Goal: Task Accomplishment & Management: Use online tool/utility

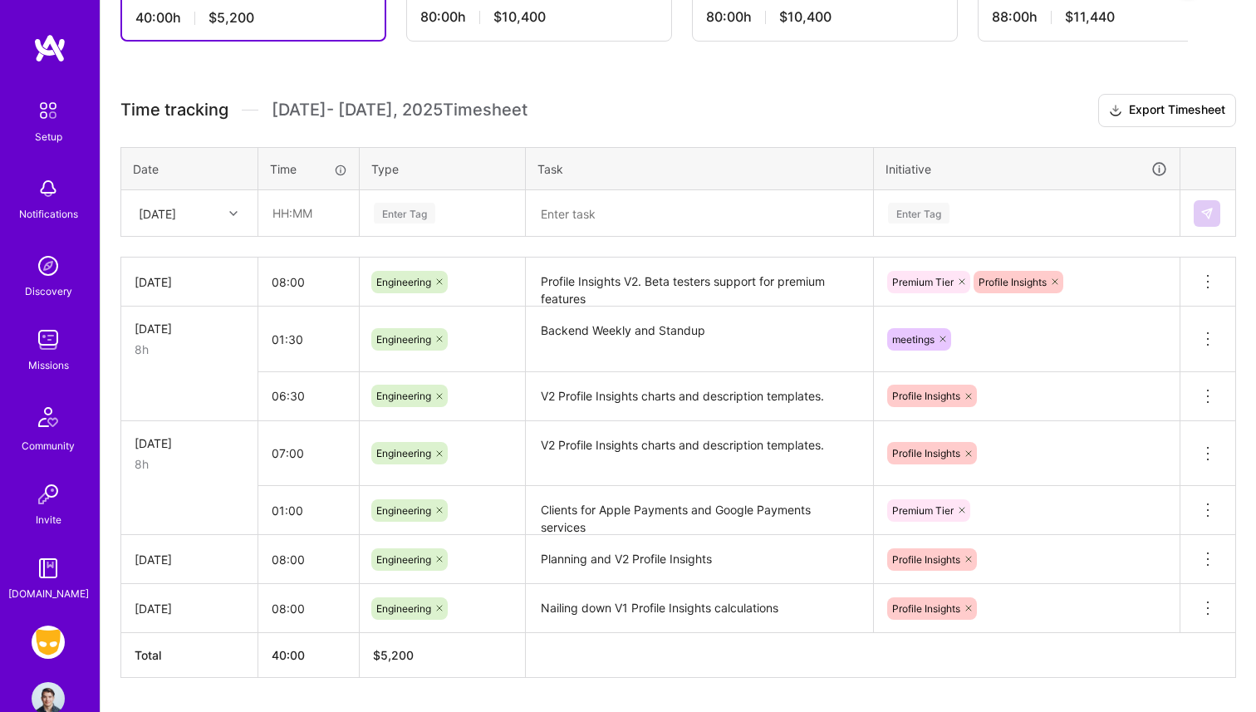
scroll to position [419, 0]
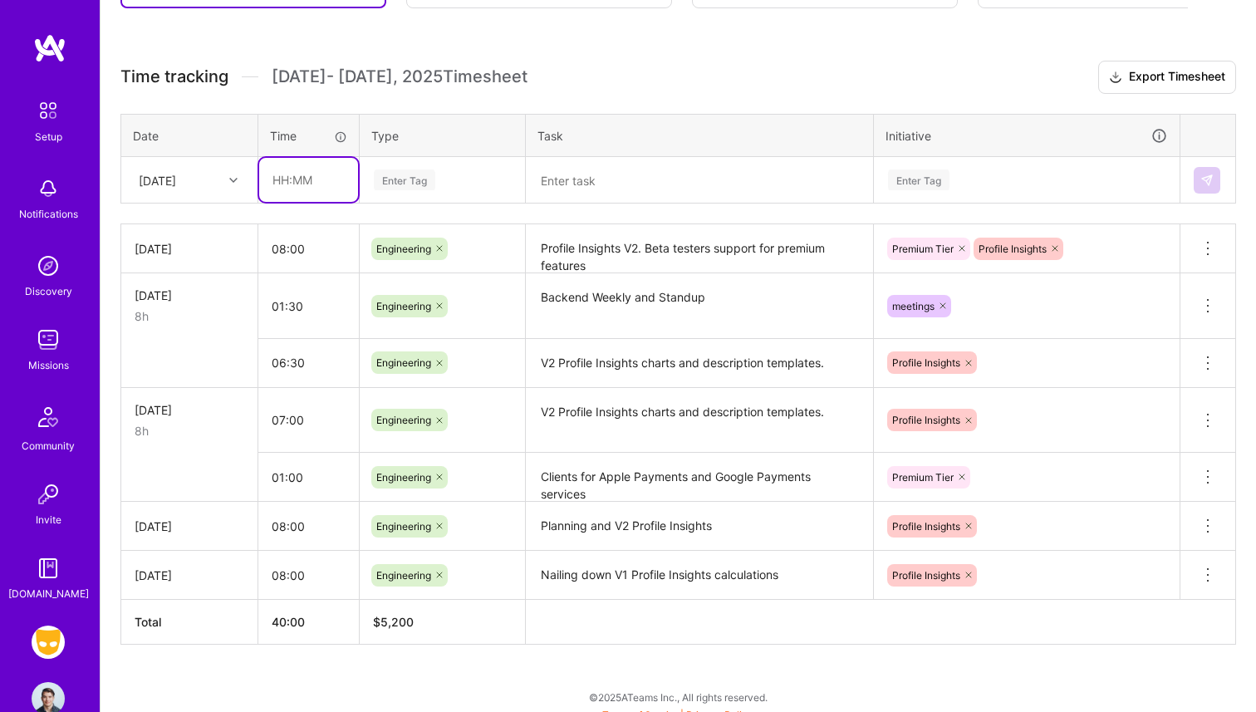
click at [311, 170] on input "text" at bounding box center [308, 180] width 99 height 44
type input "08:00"
click at [414, 198] on div "Enter Tag" at bounding box center [442, 180] width 164 height 43
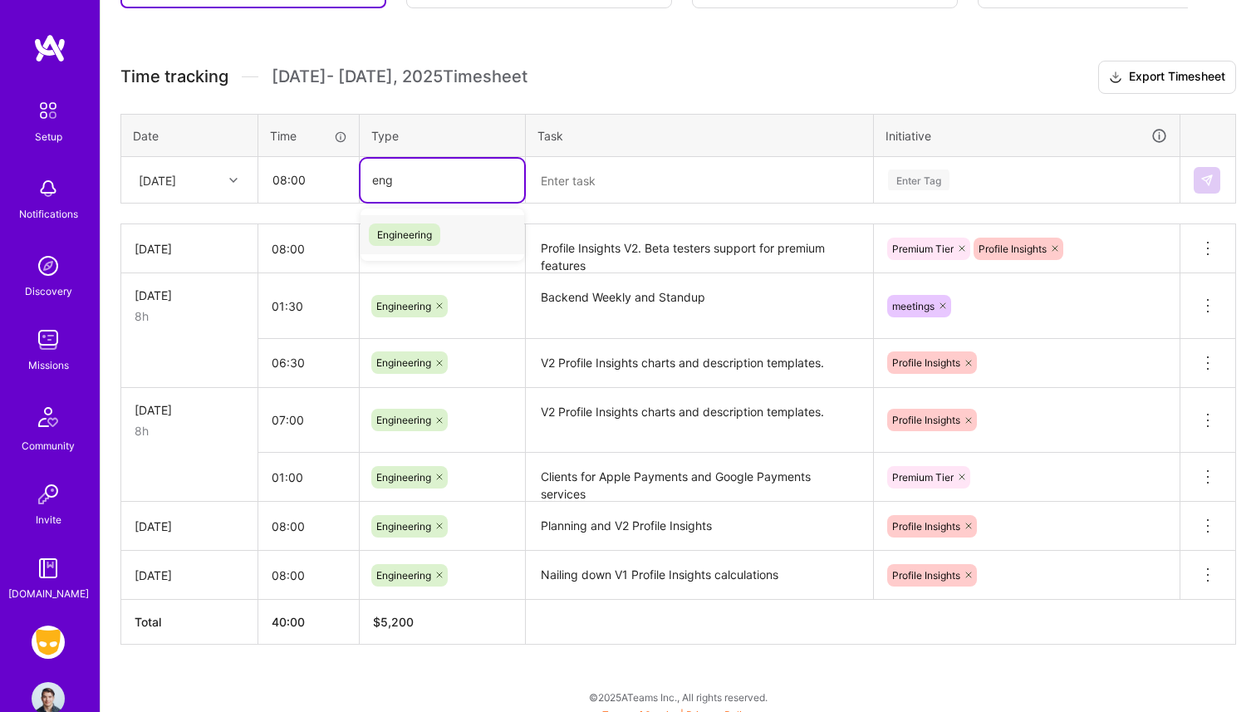
type input "engi"
click at [454, 233] on div "Engineering" at bounding box center [442, 234] width 164 height 39
click at [596, 160] on textarea at bounding box center [699, 180] width 344 height 43
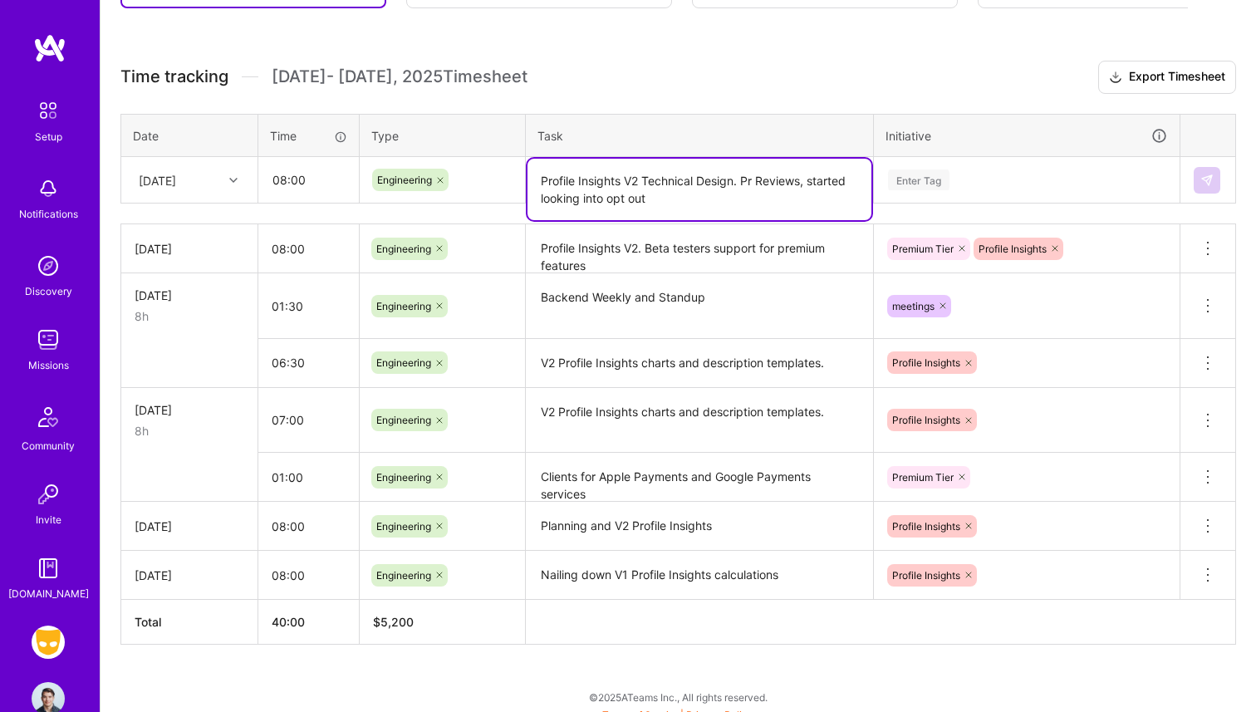
type textarea "Profile Insights V2 Technical Design. Pr Reviews, started looking into opt out"
click at [967, 192] on div "Enter Tag" at bounding box center [1027, 180] width 304 height 43
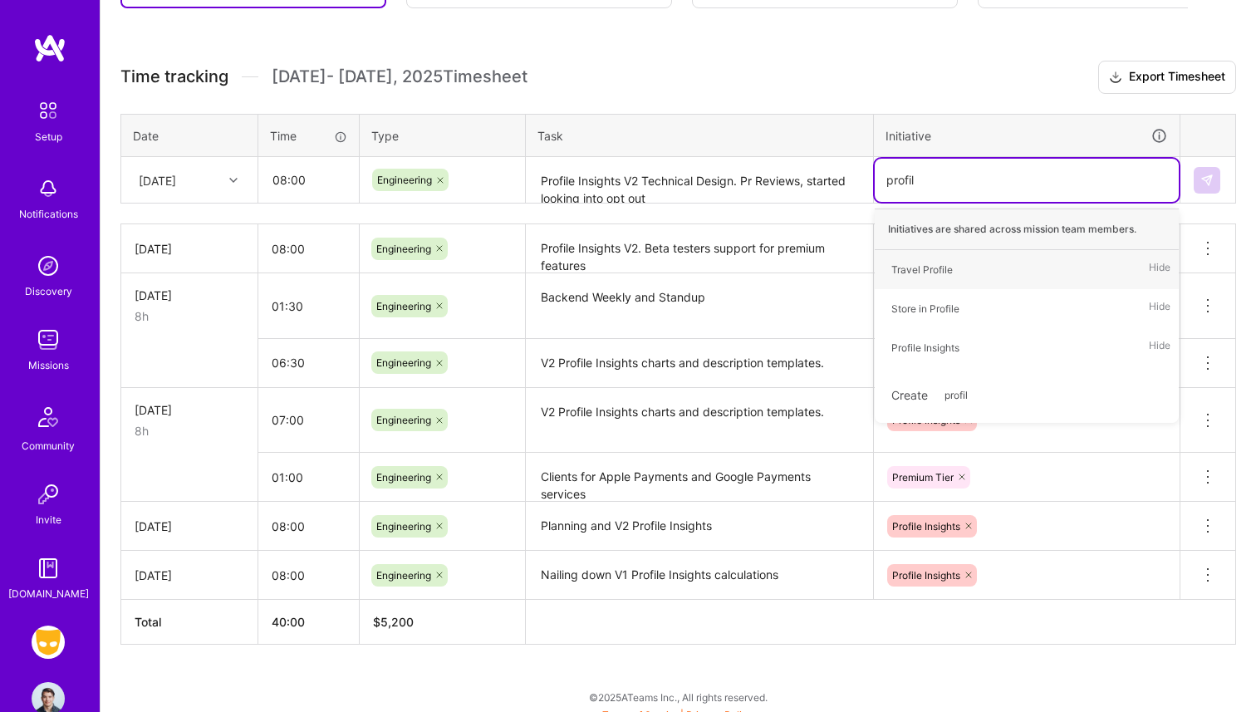
type input "profile"
click at [966, 341] on span "Profile Insights" at bounding box center [925, 347] width 85 height 22
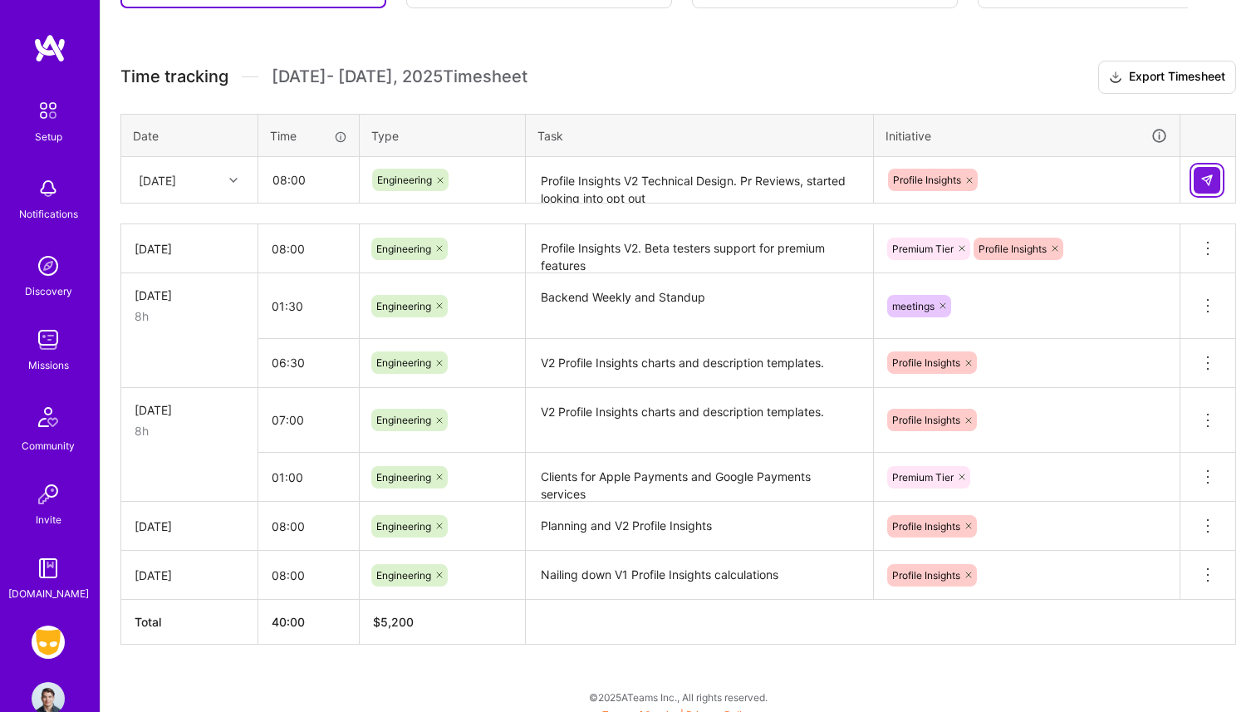
click at [1214, 171] on button at bounding box center [1207, 180] width 27 height 27
